Goal: Task Accomplishment & Management: Manage account settings

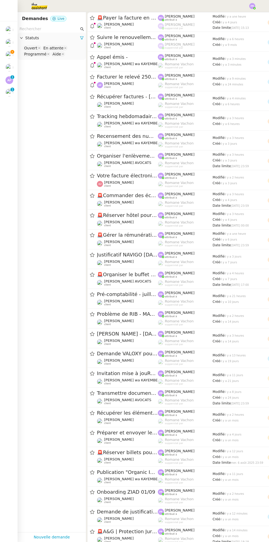
click at [11, 56] on img at bounding box center [9, 55] width 8 height 8
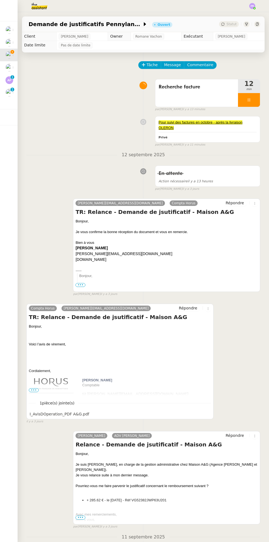
click at [255, 100] on div at bounding box center [249, 100] width 22 height 14
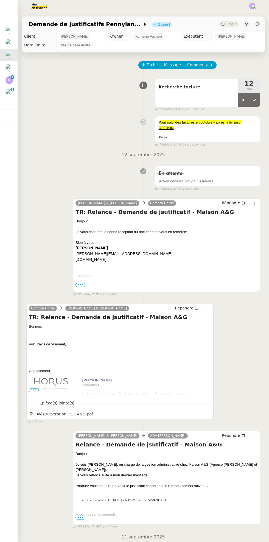
click at [254, 99] on icon at bounding box center [254, 100] width 4 height 4
click at [229, 23] on span "Statut" at bounding box center [231, 24] width 10 height 4
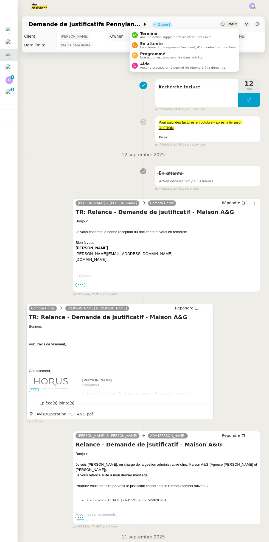
click at [191, 48] on span "En attente d'une réponse d'un client, d'un contact ou d'un tiers." at bounding box center [188, 47] width 97 height 3
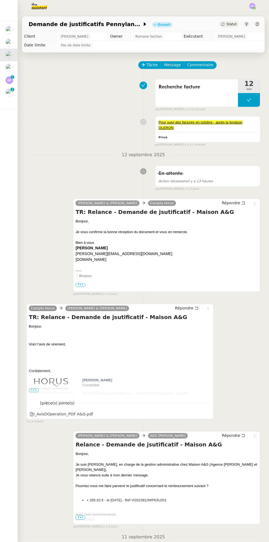
click at [235, 23] on span "Statut" at bounding box center [231, 24] width 10 height 4
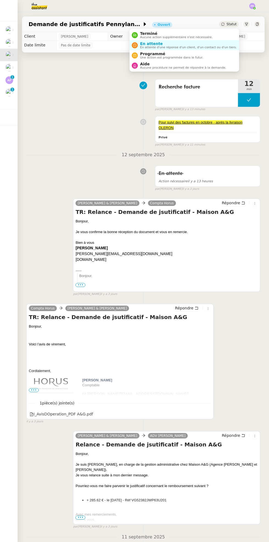
click at [194, 55] on span "Programmé" at bounding box center [171, 54] width 63 height 4
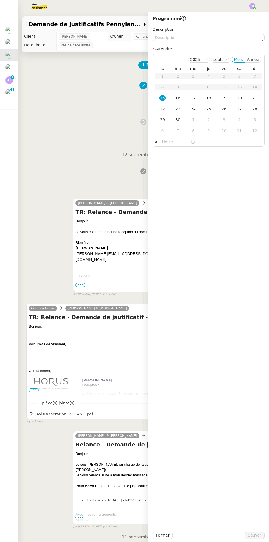
click at [217, 120] on td "3" at bounding box center [223, 119] width 15 height 11
click at [209, 76] on div "2" at bounding box center [209, 76] width 6 height 6
click at [178, 99] on div "14" at bounding box center [178, 98] width 6 height 6
click at [251, 537] on span "Sauver" at bounding box center [254, 535] width 13 height 6
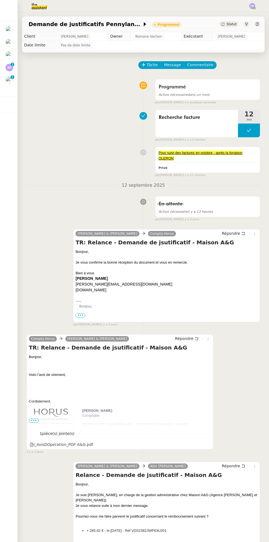
click at [13, 82] on img at bounding box center [9, 80] width 8 height 8
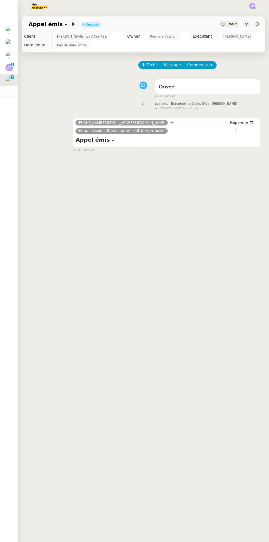
click at [228, 22] on span "Statut" at bounding box center [231, 24] width 10 height 4
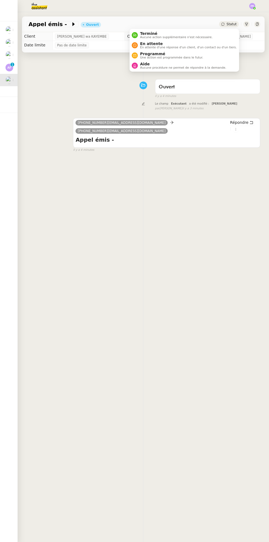
click at [187, 33] on span "Terminé" at bounding box center [176, 33] width 72 height 4
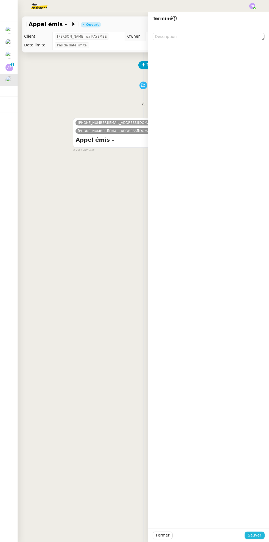
click at [257, 539] on button "Sauver" at bounding box center [255, 535] width 20 height 8
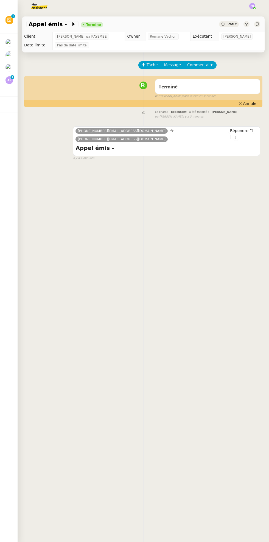
click at [10, 79] on img at bounding box center [9, 80] width 8 height 8
